Goal: Download file/media

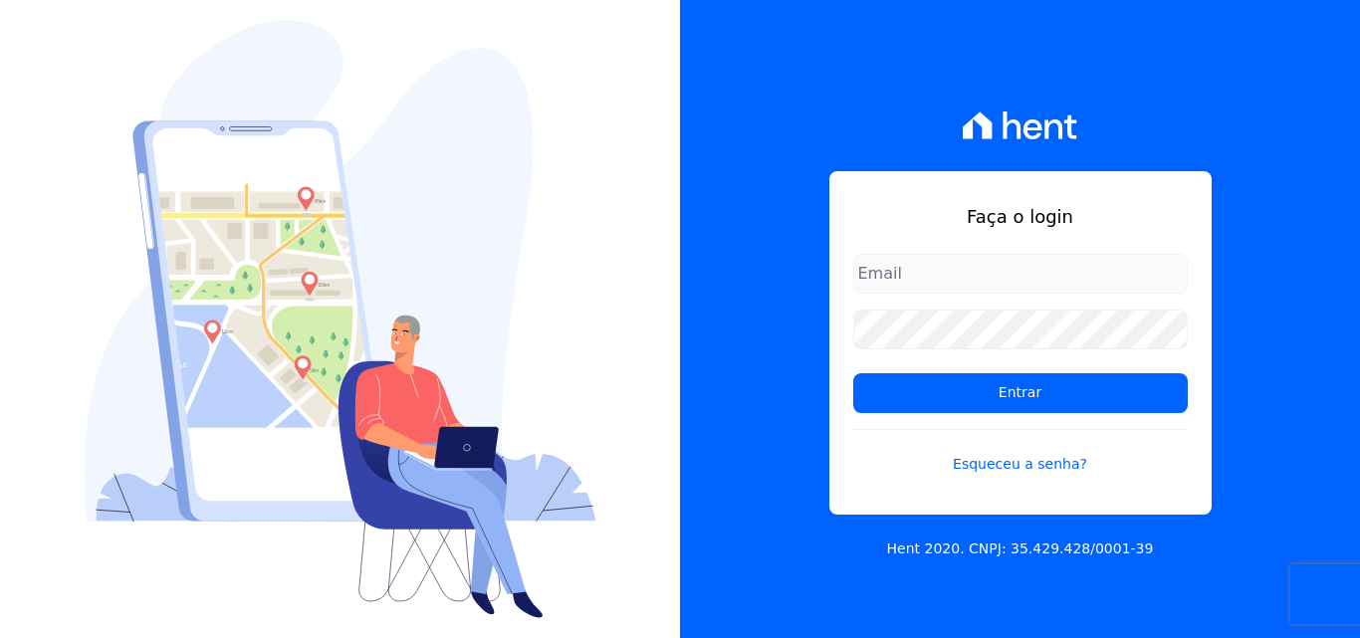
click at [1337, 454] on div "Faça o login Entrar Esqueceu a senha? Hent 2020. CNPJ: 35.429.428/0001-39" at bounding box center [1020, 319] width 680 height 638
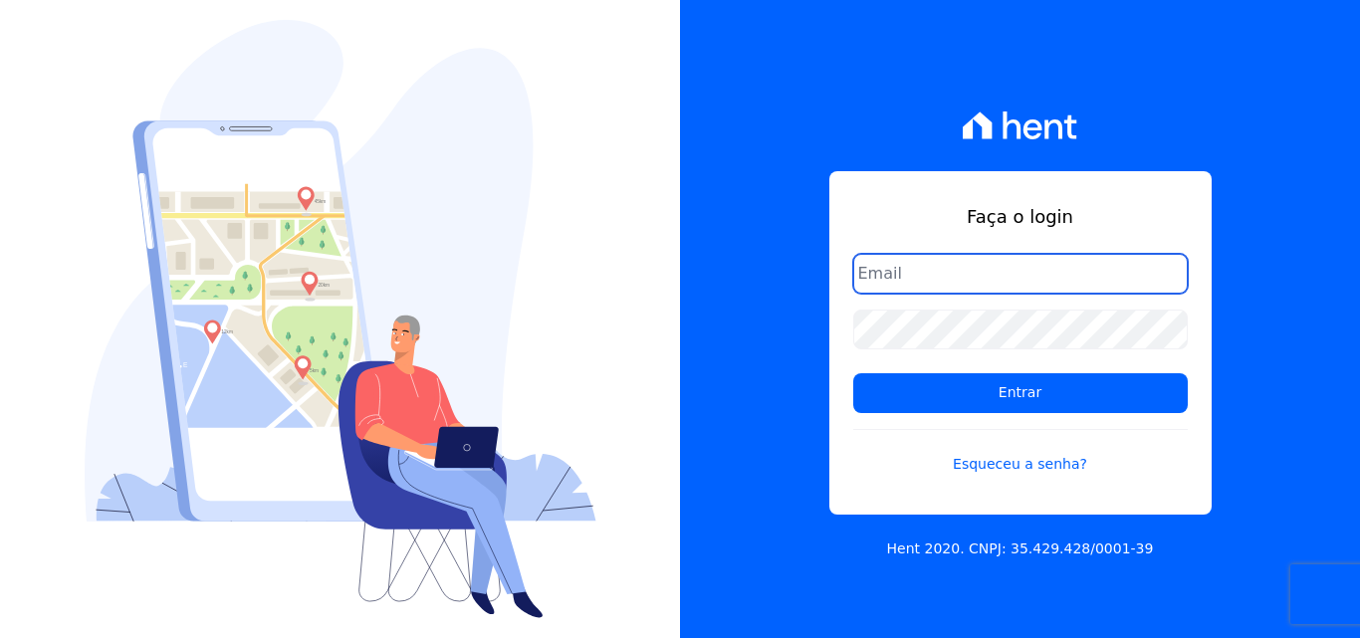
type input "[EMAIL_ADDRESS][DOMAIN_NAME]"
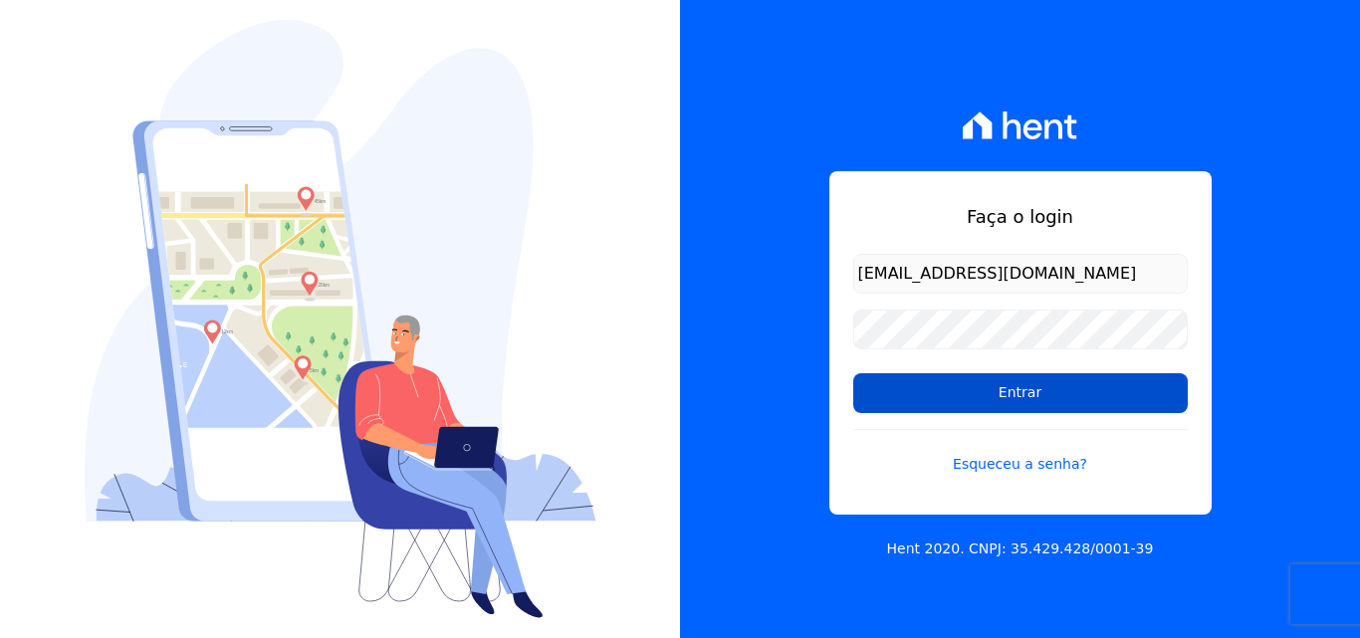
click at [1161, 405] on input "Entrar" at bounding box center [1020, 393] width 334 height 40
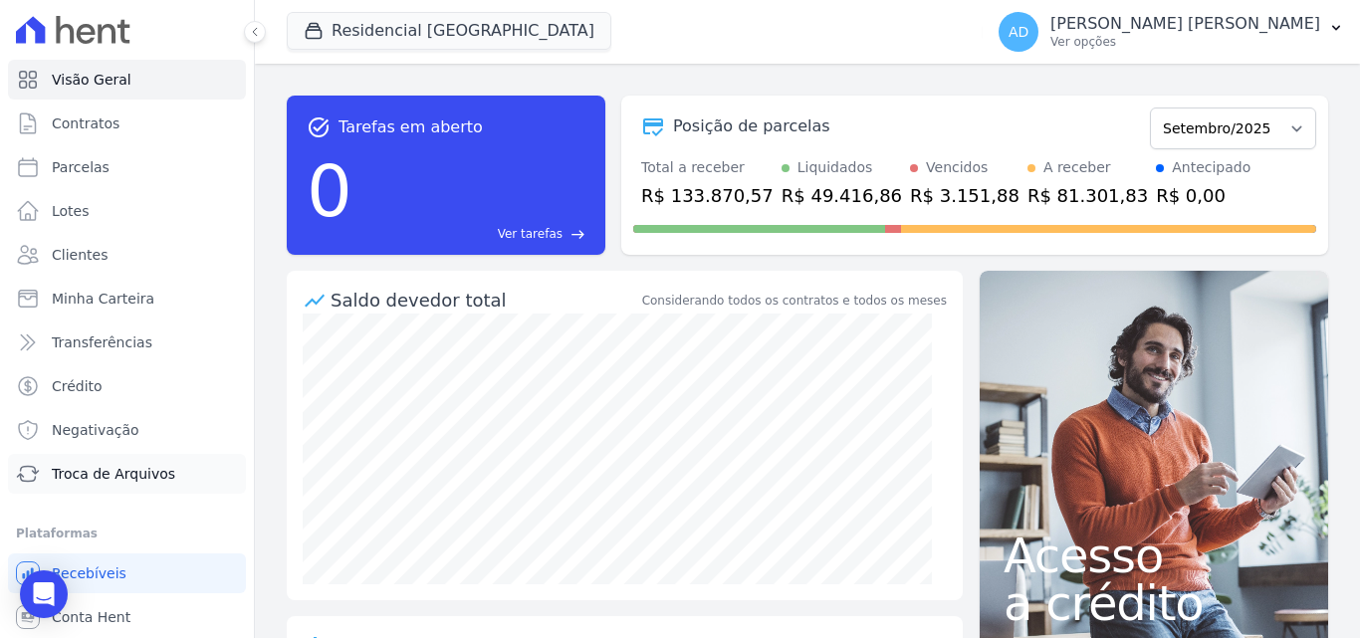
click at [166, 472] on link "Troca de Arquivos" at bounding box center [127, 474] width 238 height 40
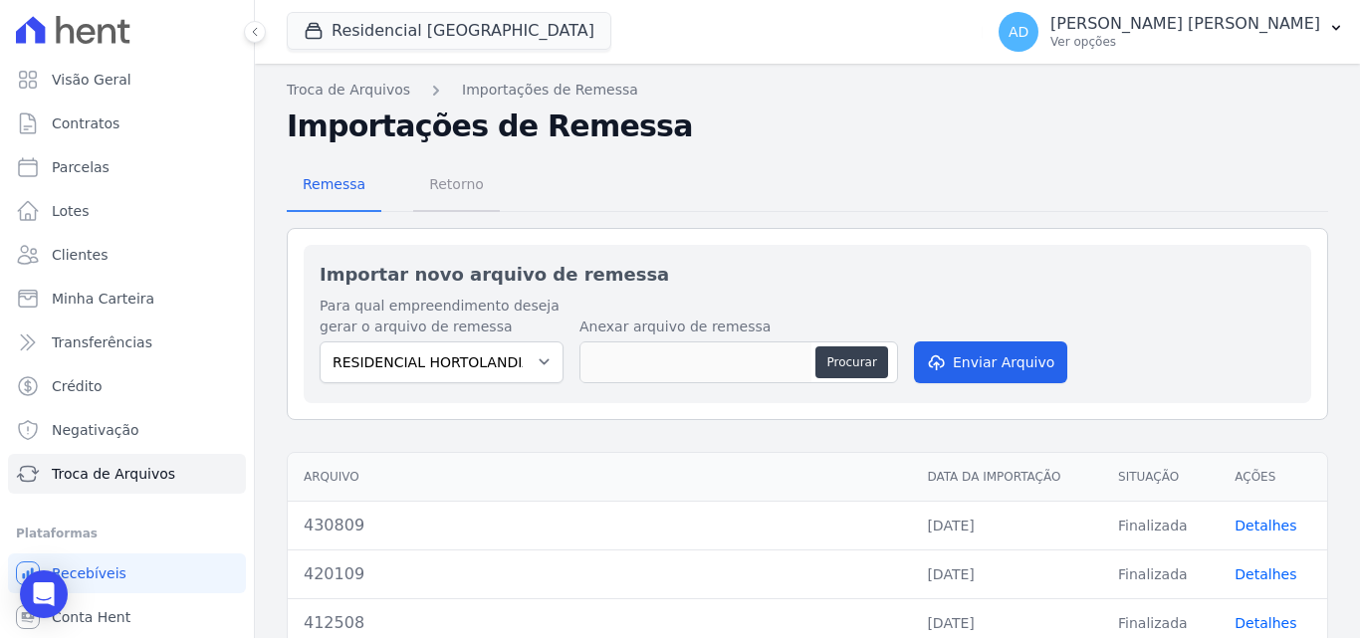
click at [445, 200] on span "Retorno" at bounding box center [456, 184] width 79 height 40
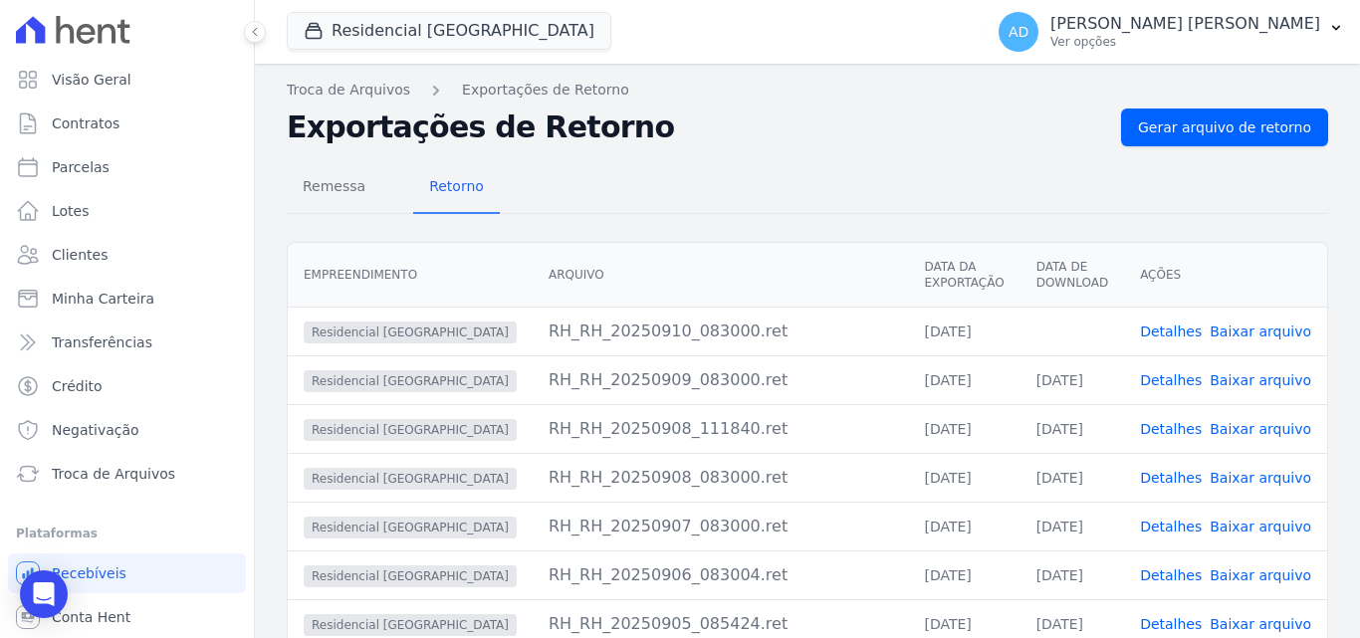
click at [1243, 334] on link "Baixar arquivo" at bounding box center [1261, 332] width 102 height 16
